Goal: Obtain resource: Download file/media

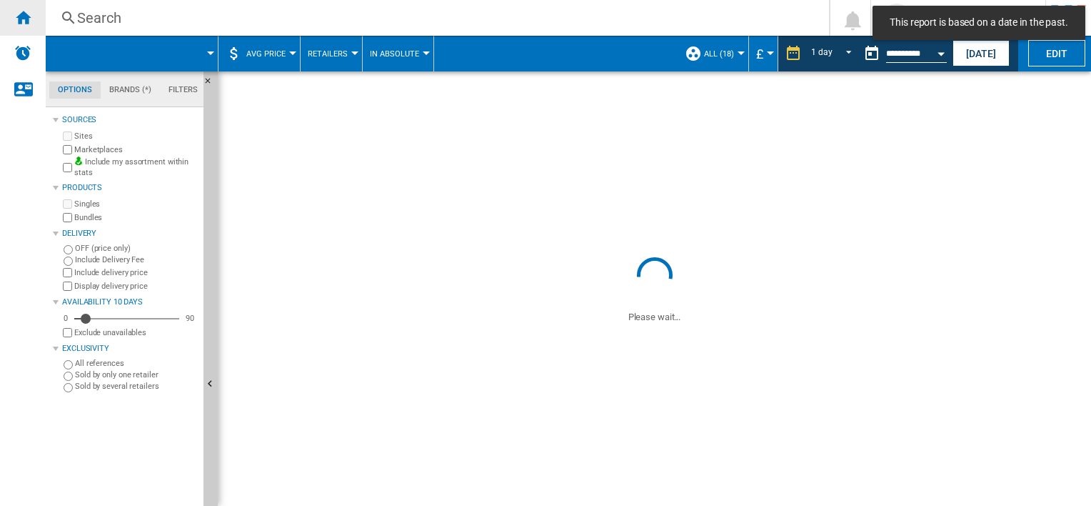
click at [20, 18] on ng-md-icon "Home" at bounding box center [22, 17] width 17 height 17
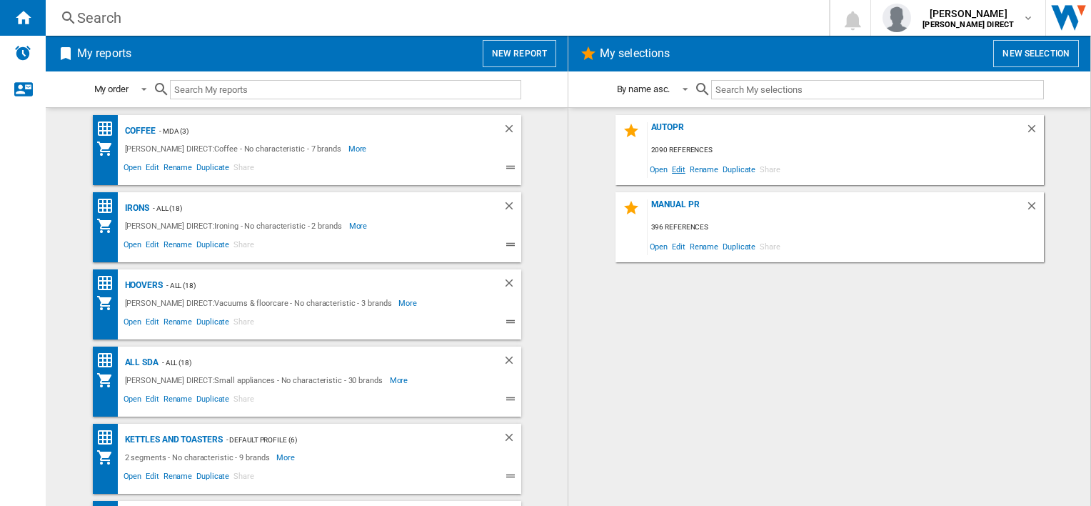
click at [679, 166] on span "Edit" at bounding box center [679, 168] width 18 height 19
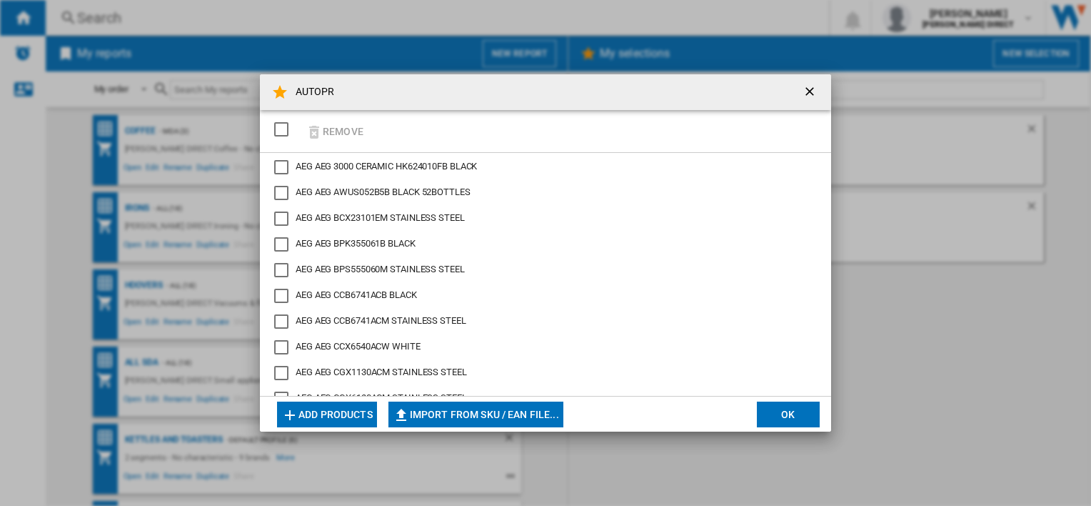
click at [284, 126] on div "SELECTIONS.EDITION_POPUP.SELECT_DESELECT" at bounding box center [281, 129] width 14 height 14
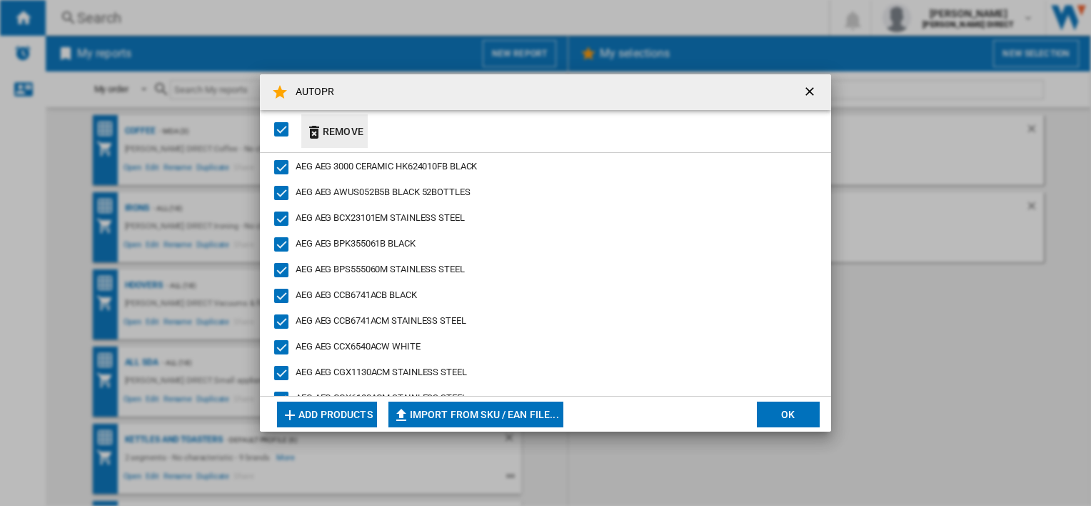
click at [337, 129] on button "Remove" at bounding box center [334, 131] width 66 height 34
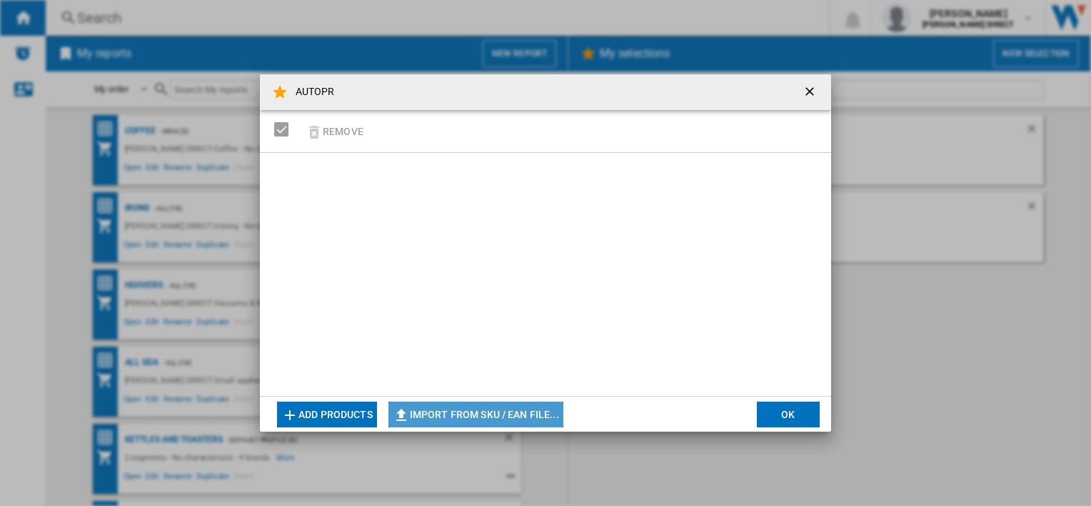
click at [489, 421] on button "Import from SKU / EAN file..." at bounding box center [476, 414] width 175 height 26
type input "**********"
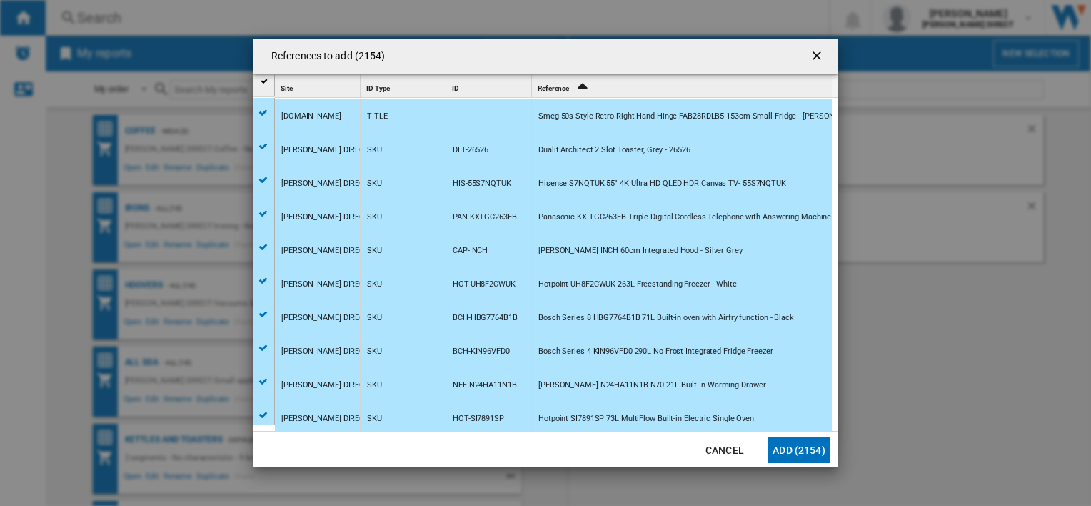
click at [819, 456] on button "Add (2154)" at bounding box center [799, 450] width 63 height 26
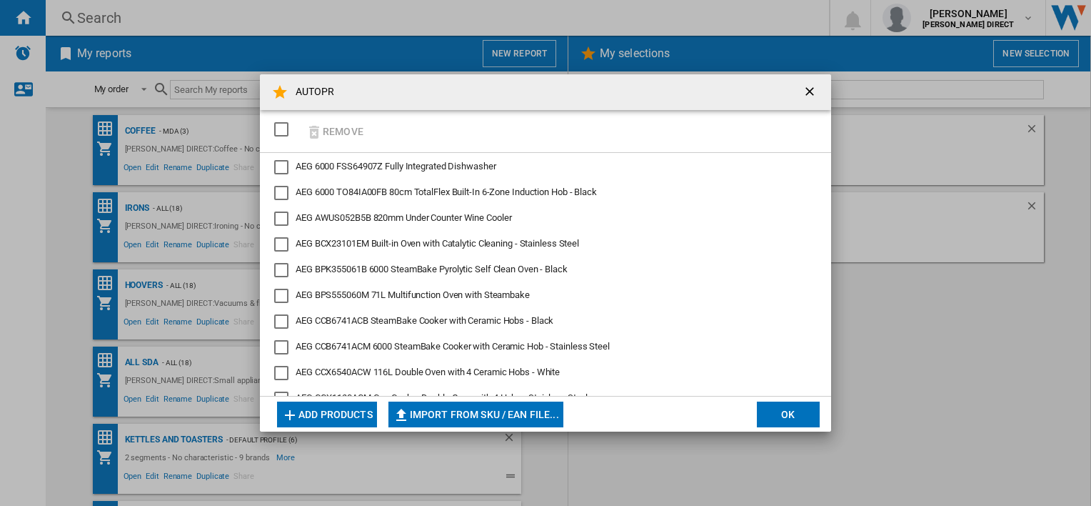
click at [794, 414] on button "OK" at bounding box center [788, 414] width 63 height 26
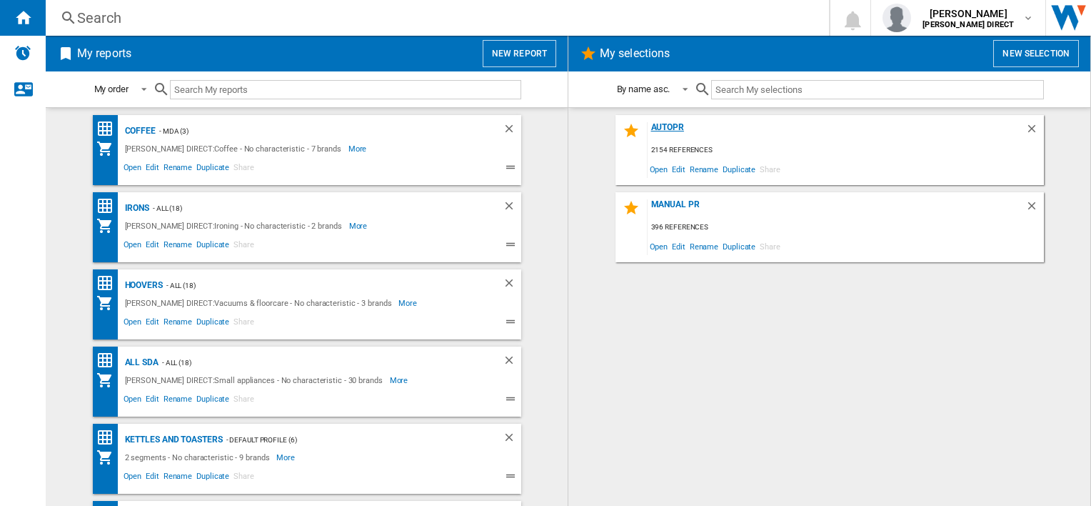
click at [671, 124] on div "AUTOPR" at bounding box center [837, 131] width 378 height 19
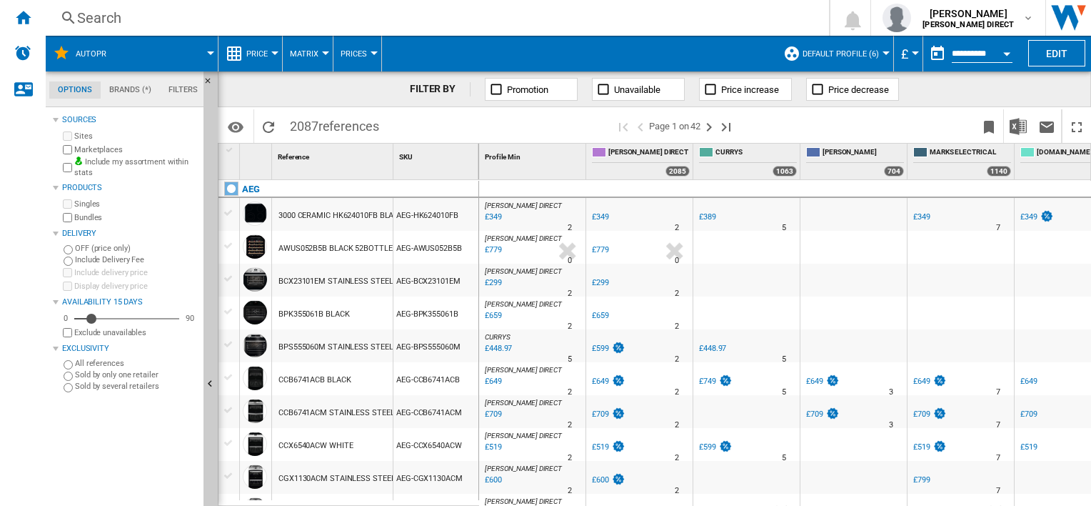
click at [859, 59] on button "Default profile (6)" at bounding box center [845, 54] width 84 height 36
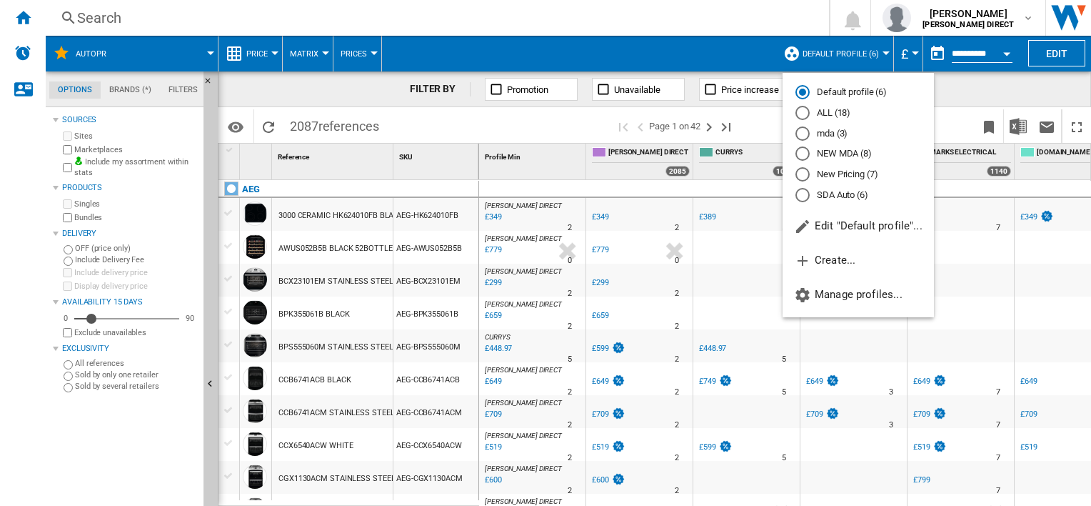
click at [857, 174] on md-radio-button "New Pricing (7)" at bounding box center [859, 175] width 126 height 14
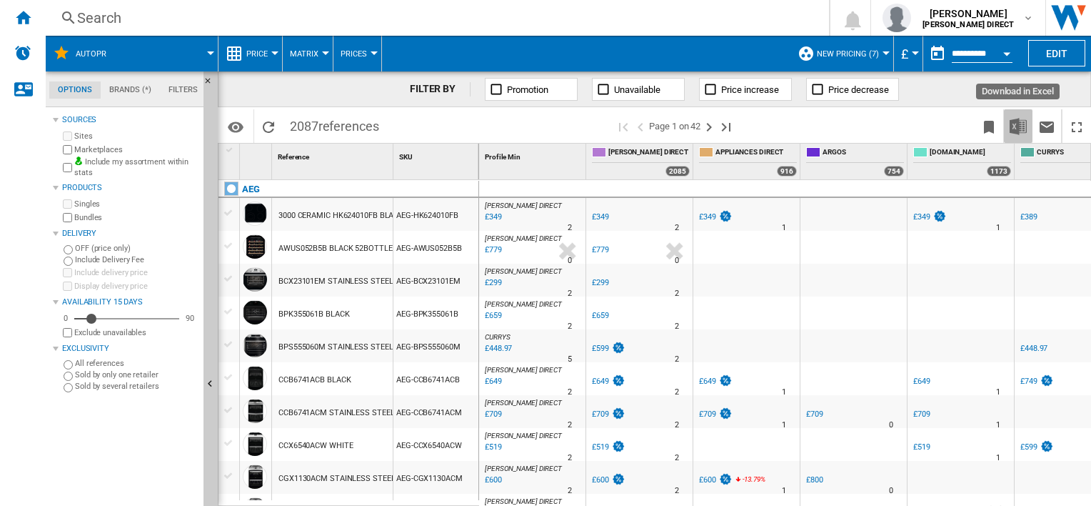
click at [1020, 129] on img "Download in Excel" at bounding box center [1018, 126] width 17 height 17
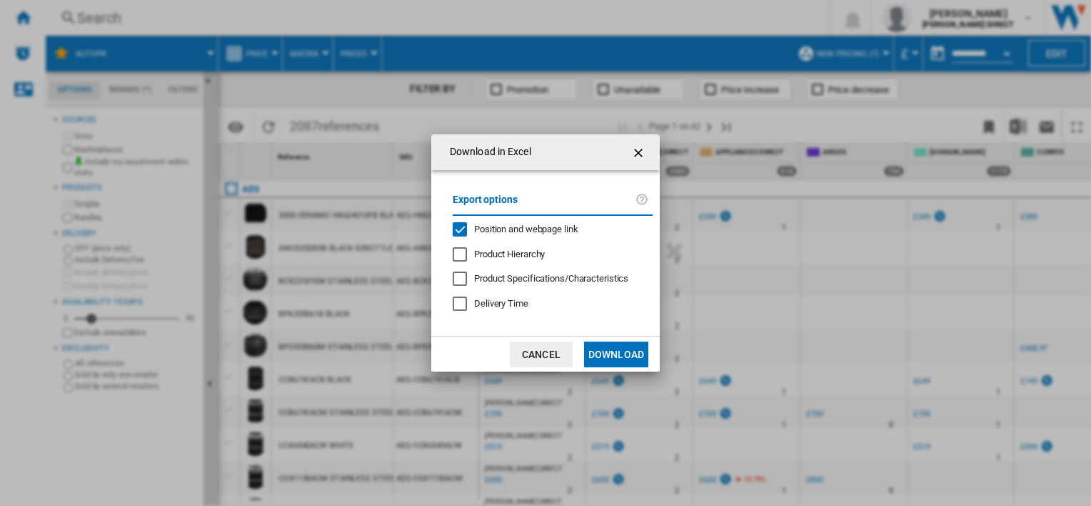
click at [516, 221] on div "Export options Position and webpage link Product Hierarchy Product Specificatio…" at bounding box center [553, 253] width 214 height 138
click at [494, 224] on span "Position and webpage link" at bounding box center [526, 229] width 104 height 11
click at [638, 358] on button "Download" at bounding box center [616, 354] width 64 height 26
